Goal: Transaction & Acquisition: Purchase product/service

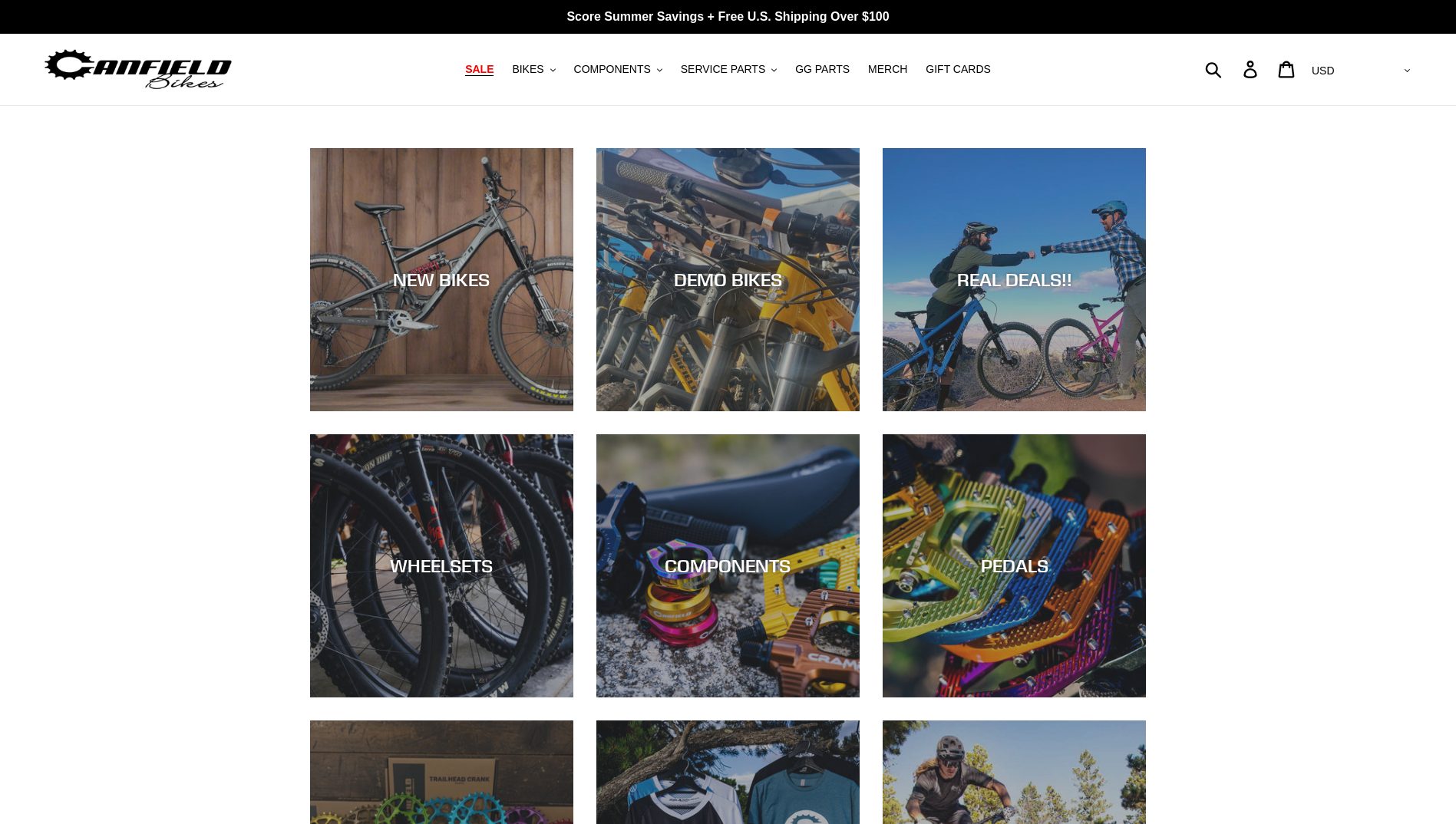
click at [494, 69] on span "SALE" at bounding box center [479, 69] width 28 height 13
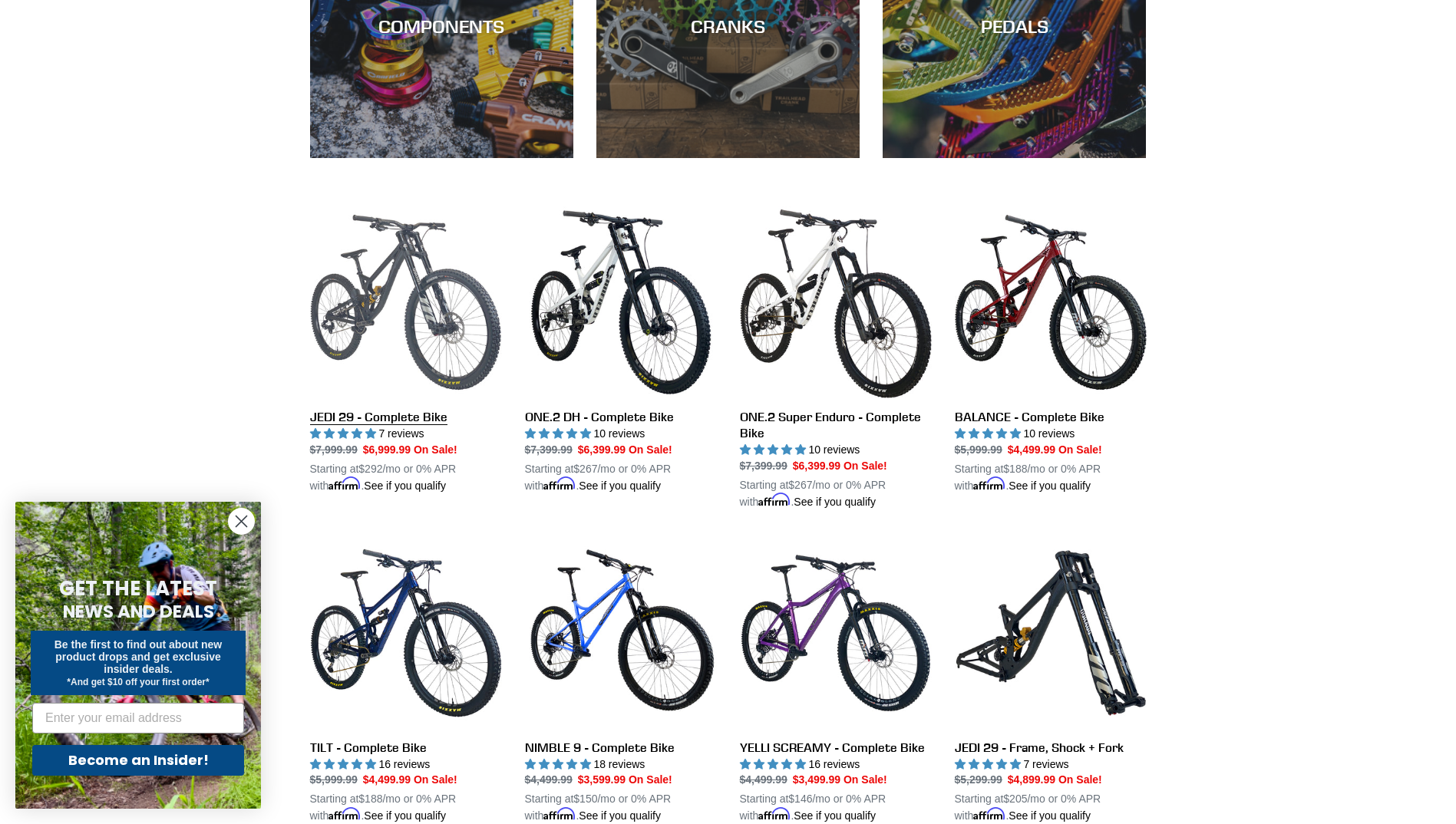
scroll to position [1151, 0]
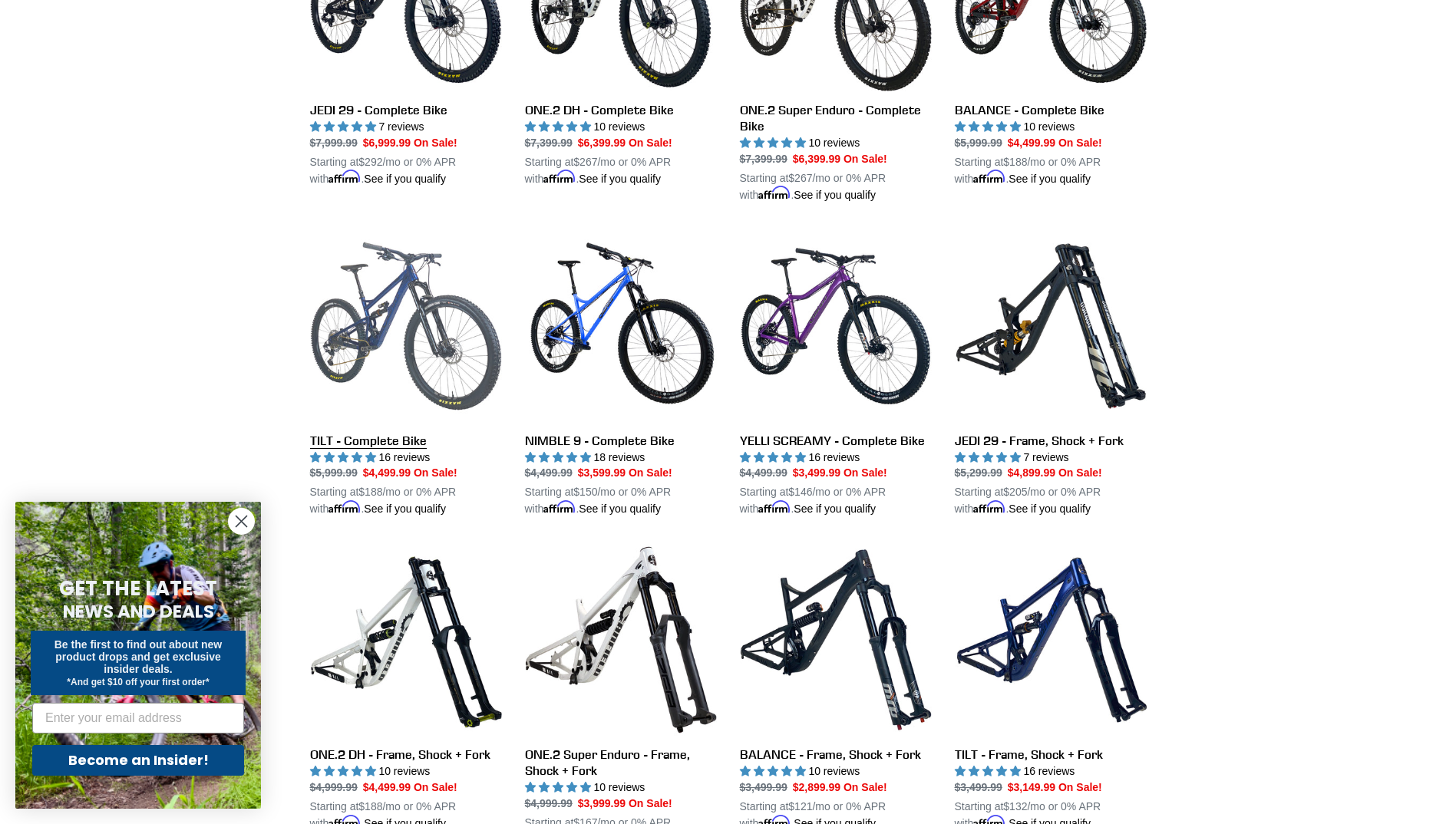
click at [419, 336] on link "TILT - Complete Bike" at bounding box center [406, 374] width 192 height 288
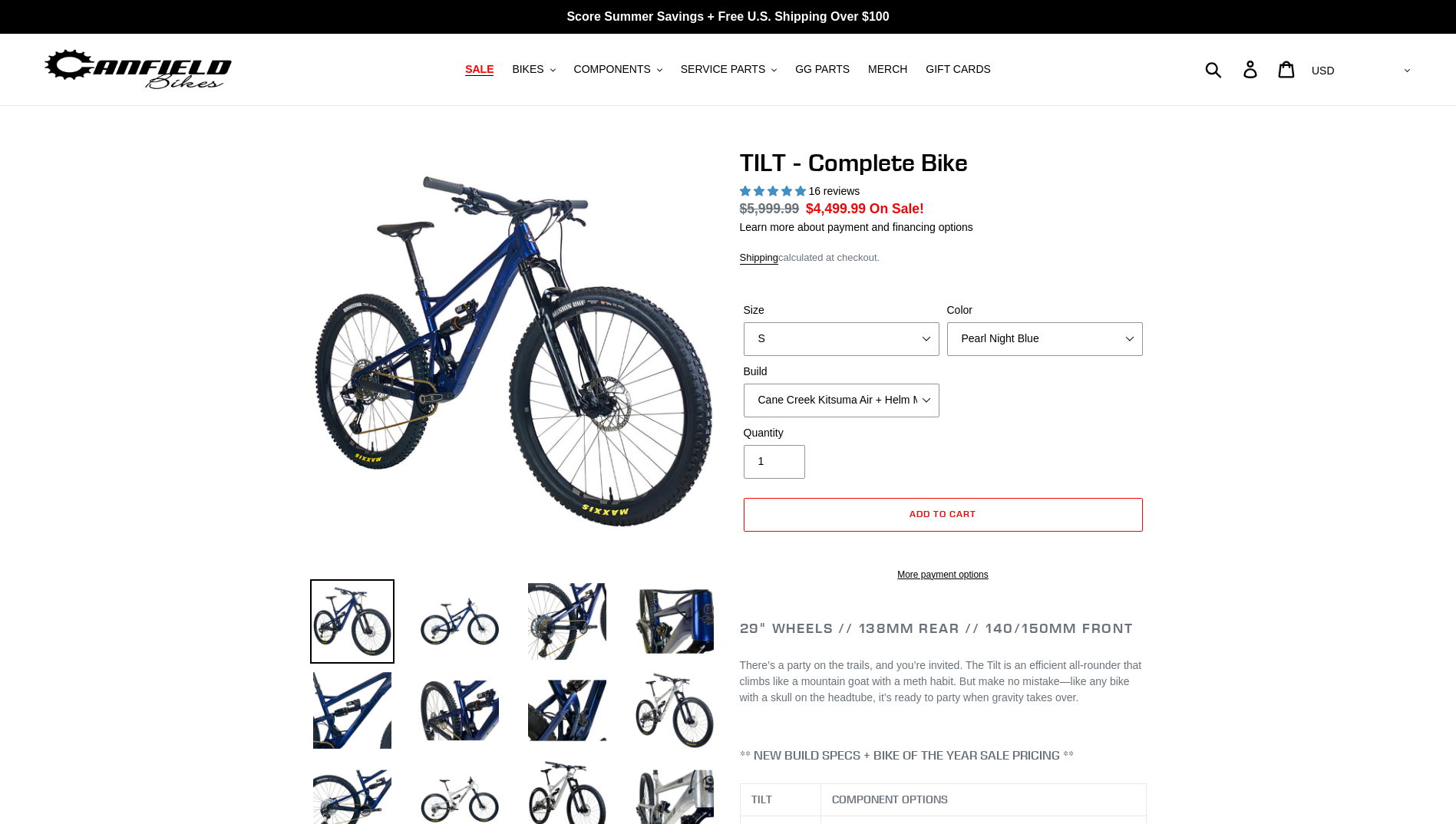
select select "highest-rating"
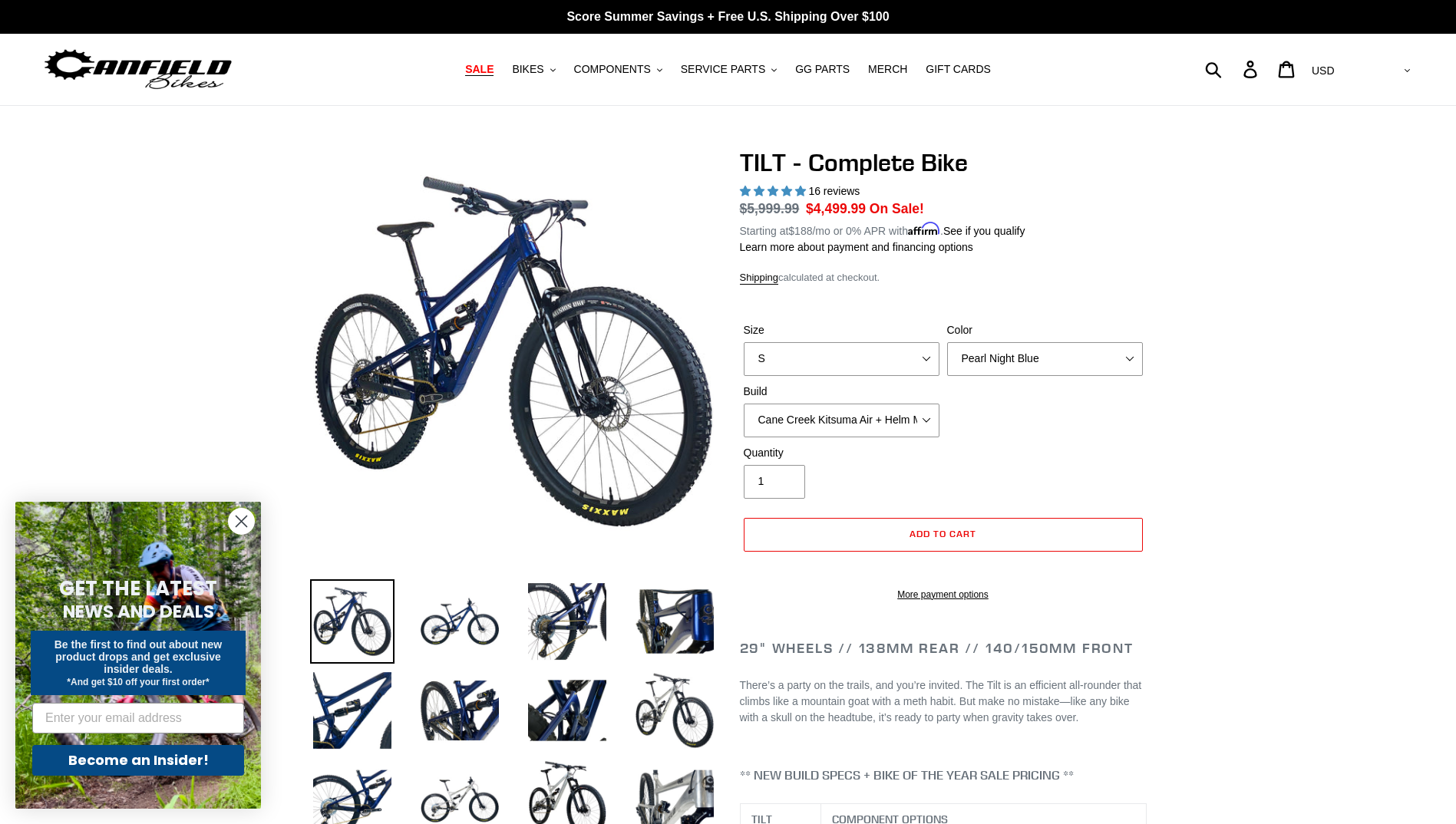
click at [235, 524] on circle "Close dialog" at bounding box center [241, 521] width 25 height 25
